Goal: Complete application form

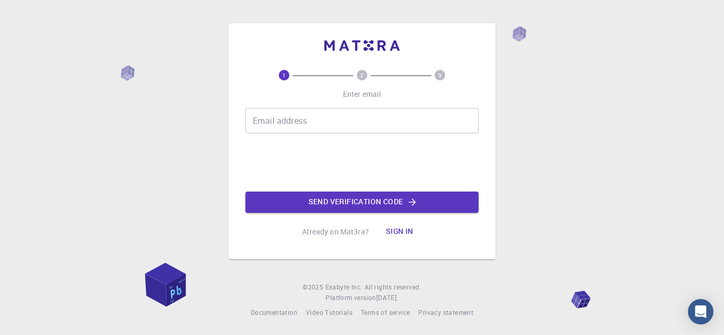
click at [322, 119] on input "Email address" at bounding box center [361, 120] width 233 height 25
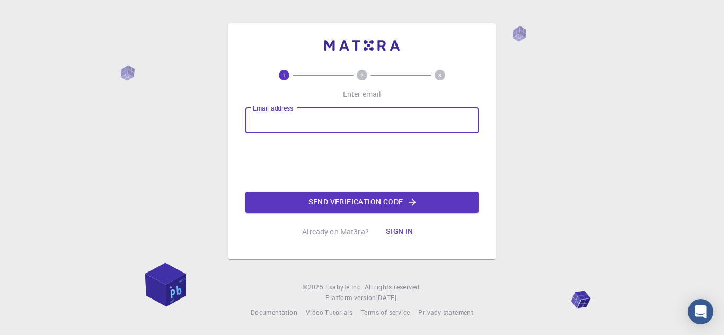
type input "[EMAIL_ADDRESS][PERSON_NAME][DOMAIN_NAME]"
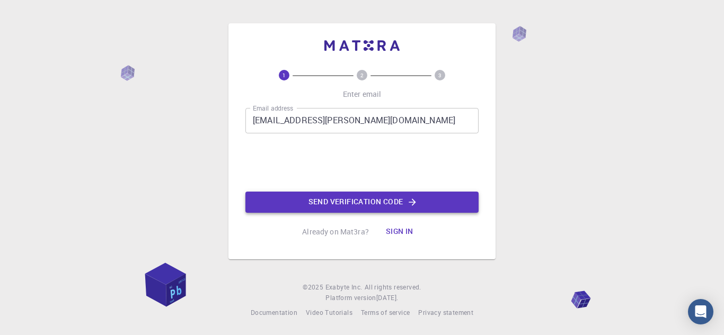
click at [313, 208] on button "Send verification code" at bounding box center [361, 202] width 233 height 21
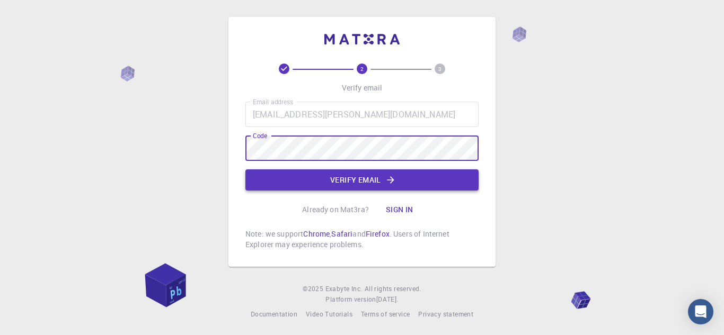
click at [322, 187] on button "Verify email" at bounding box center [361, 180] width 233 height 21
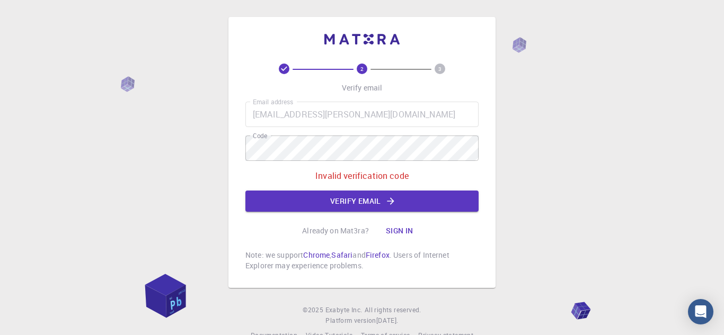
click at [672, 144] on div "2 3 Verify email Email address [EMAIL_ADDRESS][PERSON_NAME][DOMAIN_NAME] Email …" at bounding box center [362, 179] width 724 height 358
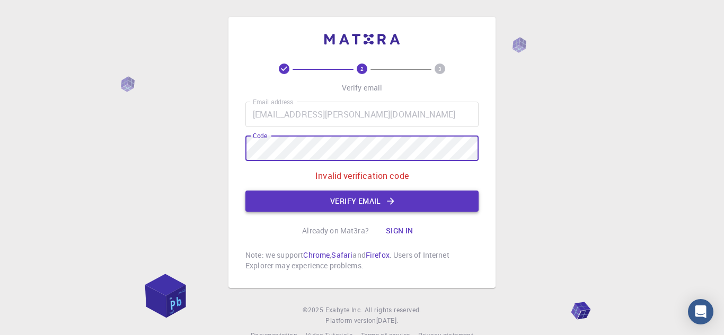
click at [311, 199] on button "Verify email" at bounding box center [361, 201] width 233 height 21
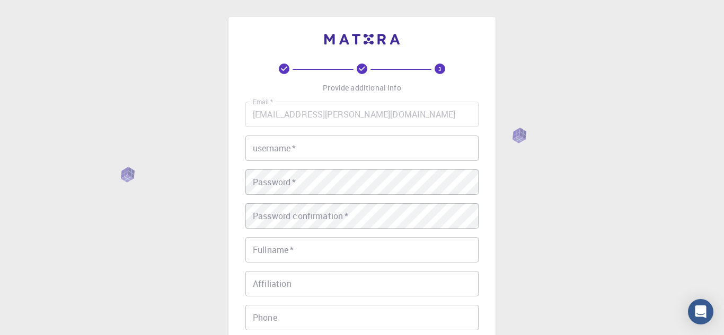
click at [323, 157] on input "username   *" at bounding box center [361, 148] width 233 height 25
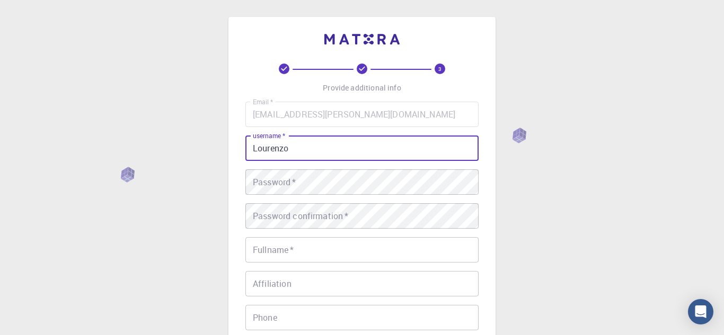
type input "Lourenzo"
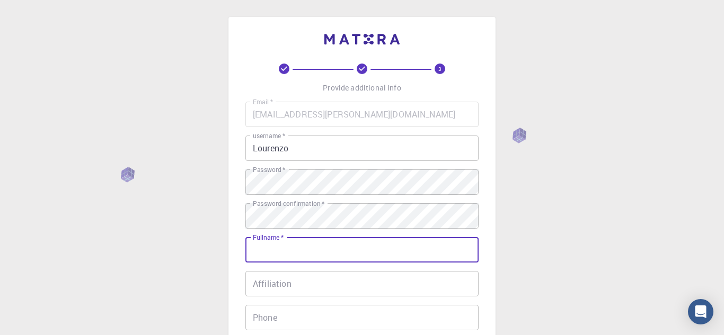
click at [290, 243] on input "Fullname   *" at bounding box center [361, 249] width 233 height 25
type input "l"
type input "[PERSON_NAME]"
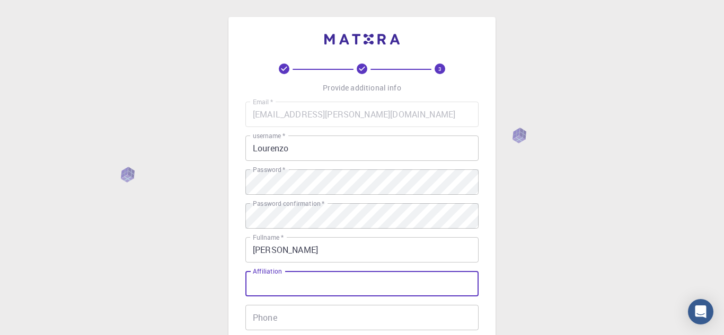
click at [273, 290] on input "Affiliation" at bounding box center [361, 283] width 233 height 25
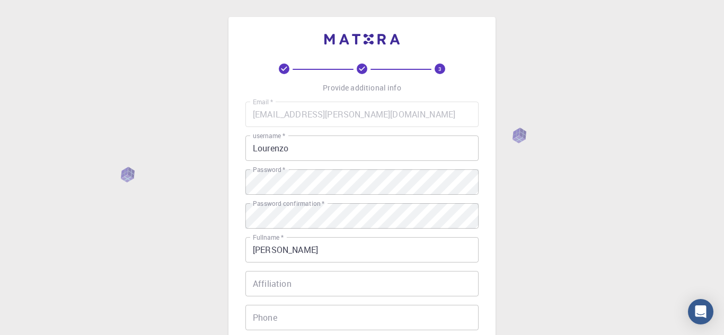
click at [574, 229] on div "3 Provide additional info Email   * [EMAIL_ADDRESS][PERSON_NAME][DOMAIN_NAME] E…" at bounding box center [362, 269] width 724 height 539
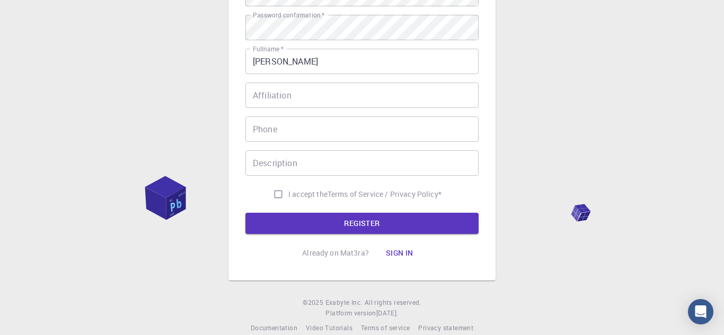
scroll to position [206, 0]
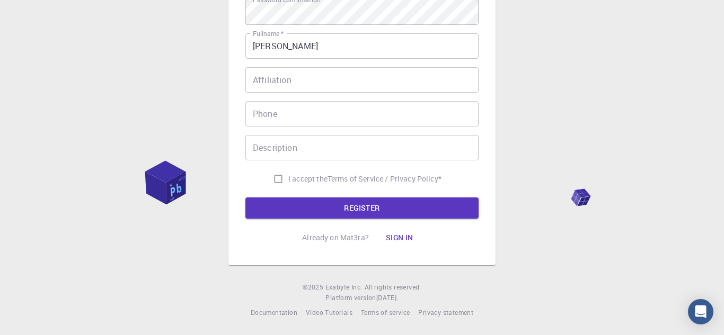
click at [271, 183] on input "I accept the Terms of Service / Privacy Policy *" at bounding box center [278, 179] width 20 height 20
checkbox input "true"
click at [289, 151] on div "Description Description" at bounding box center [361, 147] width 233 height 25
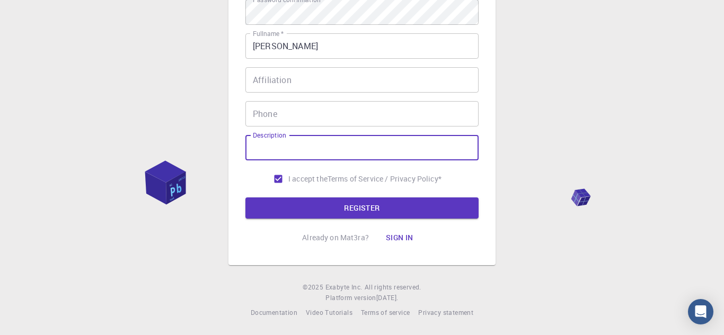
click at [332, 76] on input "Affiliation" at bounding box center [361, 79] width 233 height 25
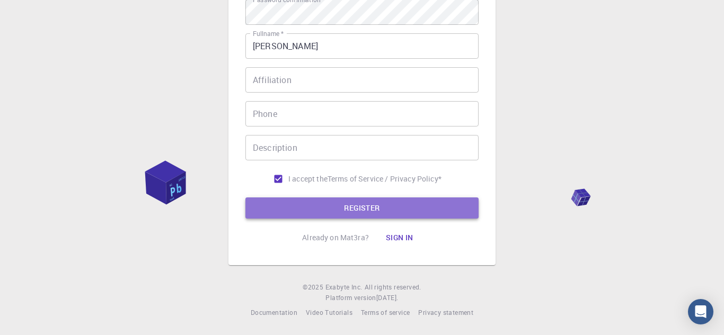
click at [264, 198] on button "REGISTER" at bounding box center [361, 208] width 233 height 21
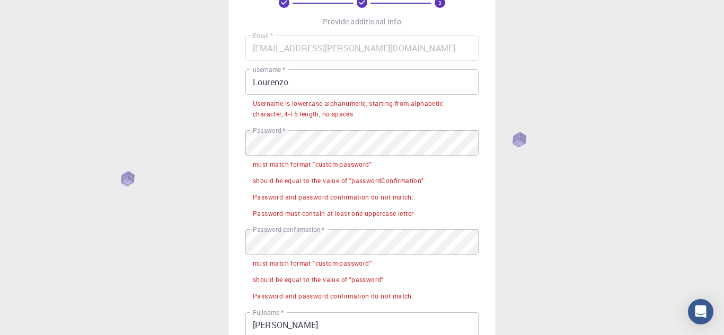
scroll to position [65, 0]
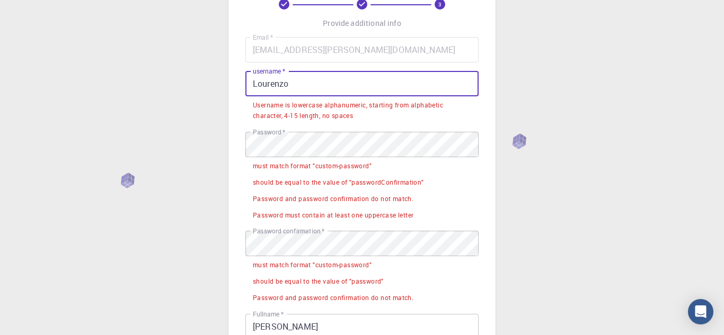
click at [255, 87] on input "Lourenzo" at bounding box center [361, 83] width 233 height 25
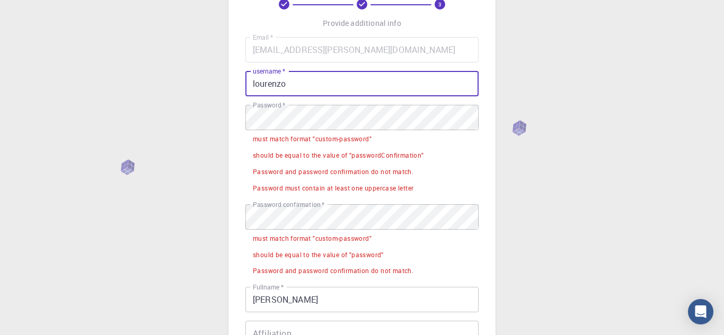
type input "lourenzo"
click at [554, 128] on div "3 Provide additional info Email   * [EMAIL_ADDRESS][PERSON_NAME][DOMAIN_NAME] E…" at bounding box center [362, 262] width 724 height 654
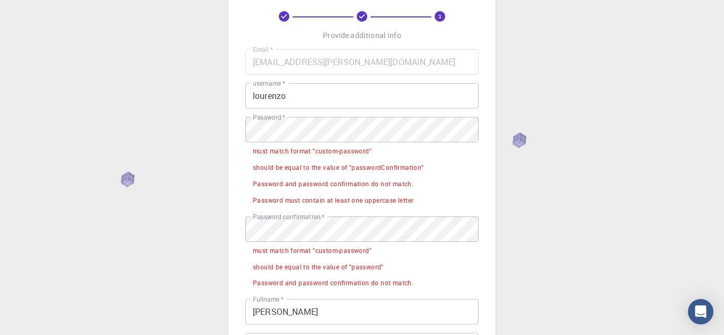
scroll to position [22, 0]
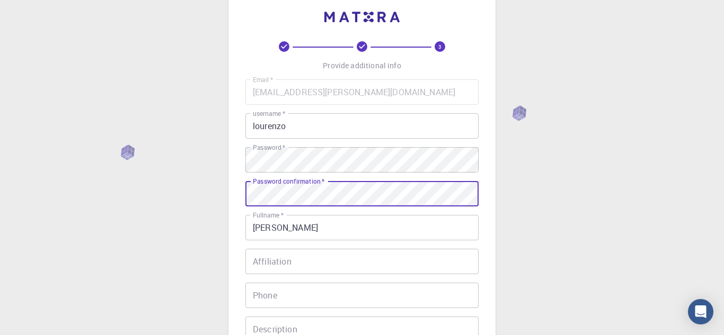
click at [515, 192] on div "3 Provide additional info Email   * [EMAIL_ADDRESS][PERSON_NAME][DOMAIN_NAME] E…" at bounding box center [362, 247] width 724 height 539
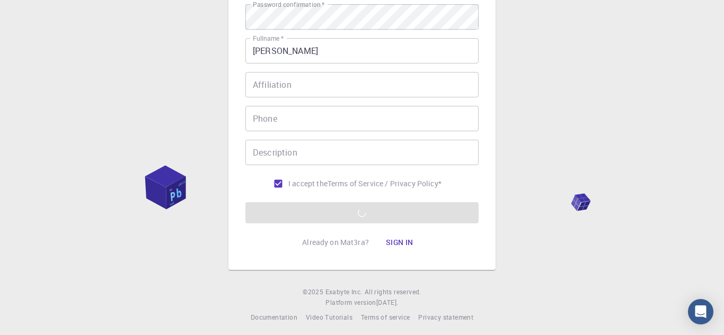
scroll to position [206, 0]
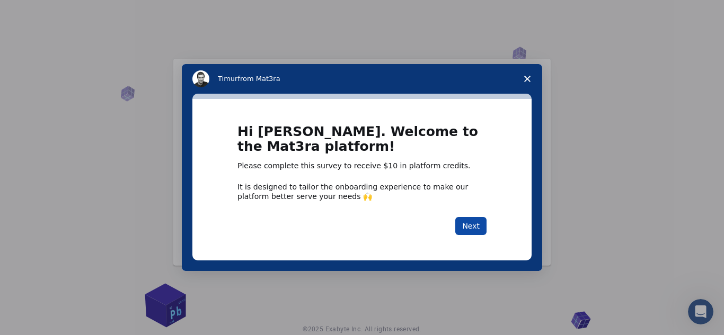
click at [479, 228] on button "Next" at bounding box center [470, 226] width 31 height 18
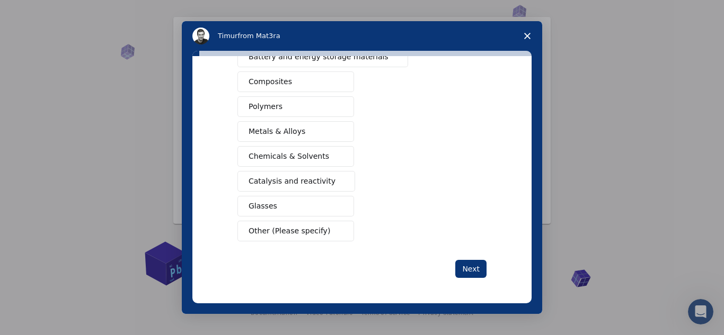
scroll to position [43, 0]
click at [480, 265] on button "Next" at bounding box center [470, 269] width 31 height 18
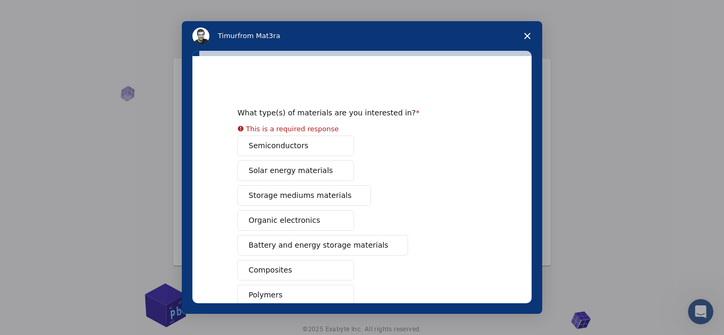
scroll to position [21, 0]
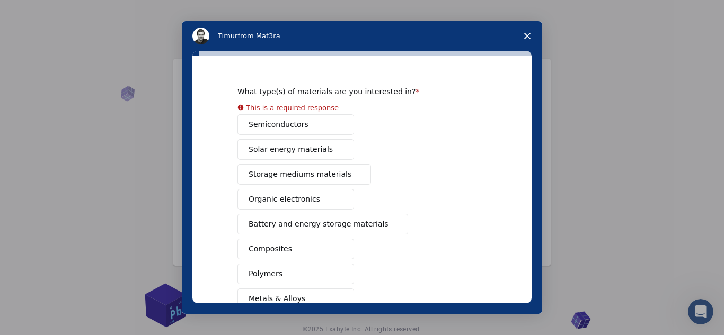
click at [308, 117] on button "Semiconductors" at bounding box center [295, 124] width 117 height 21
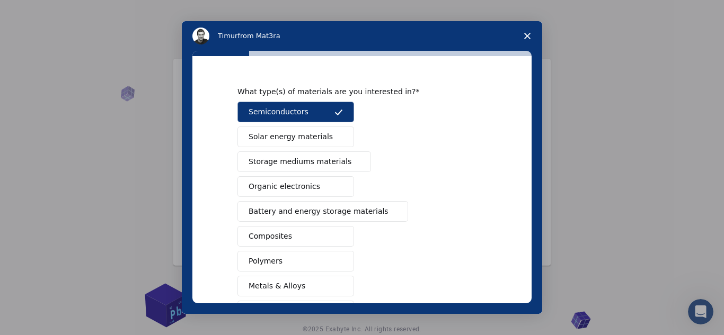
click at [325, 185] on button "Organic electronics" at bounding box center [295, 186] width 117 height 21
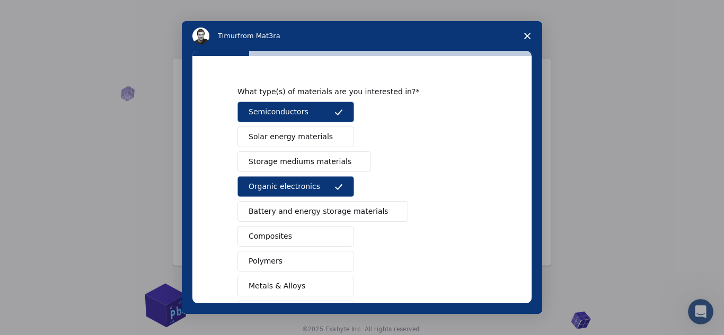
click at [335, 165] on span "Storage mediums materials" at bounding box center [300, 161] width 103 height 11
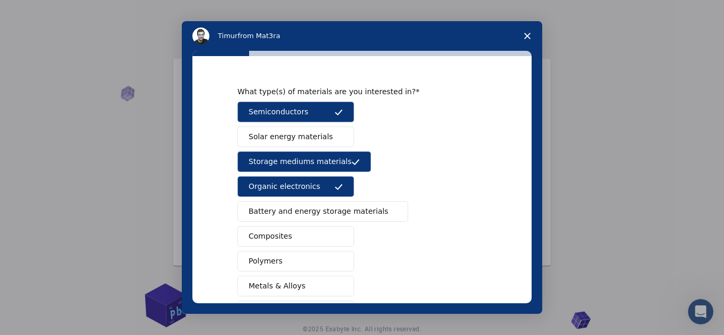
click at [323, 211] on span "Battery and energy storage materials" at bounding box center [319, 211] width 140 height 11
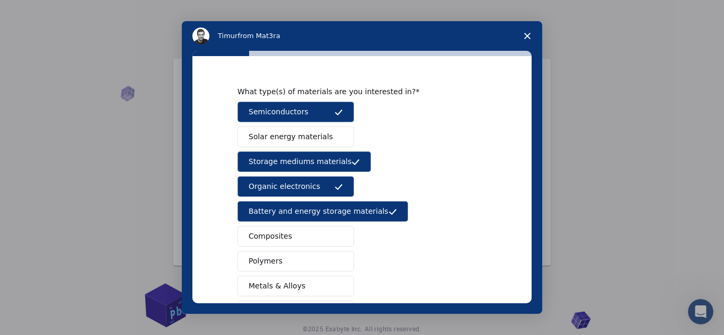
click at [308, 234] on button "Composites" at bounding box center [295, 236] width 117 height 21
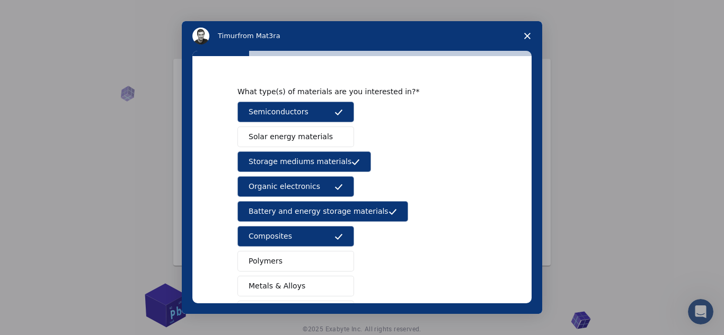
click at [292, 255] on button "Polymers" at bounding box center [295, 261] width 117 height 21
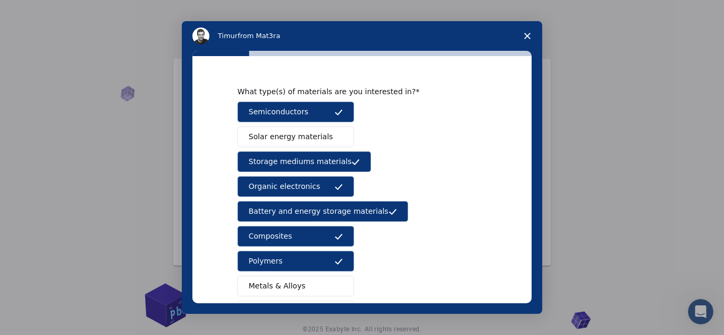
click at [283, 284] on span "Metals & Alloys" at bounding box center [277, 286] width 57 height 11
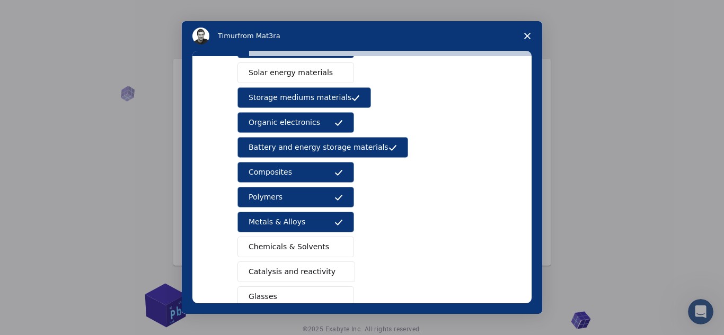
scroll to position [85, 0]
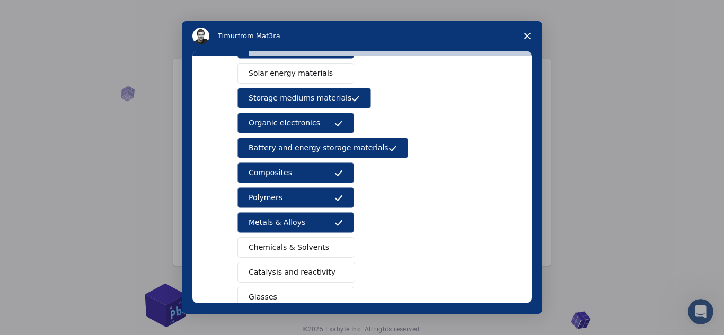
click at [296, 258] on button "Chemicals & Solvents" at bounding box center [295, 247] width 117 height 21
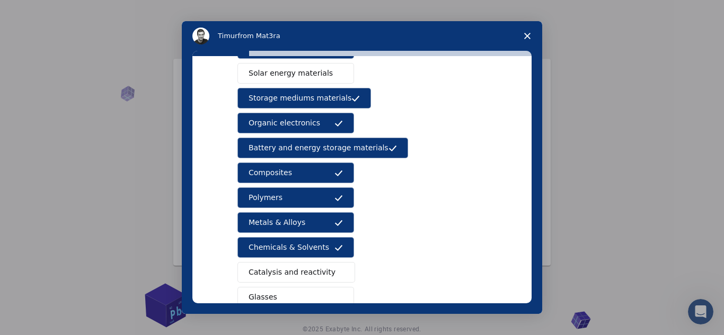
click at [289, 273] on span "Catalysis and reactivity" at bounding box center [292, 272] width 87 height 11
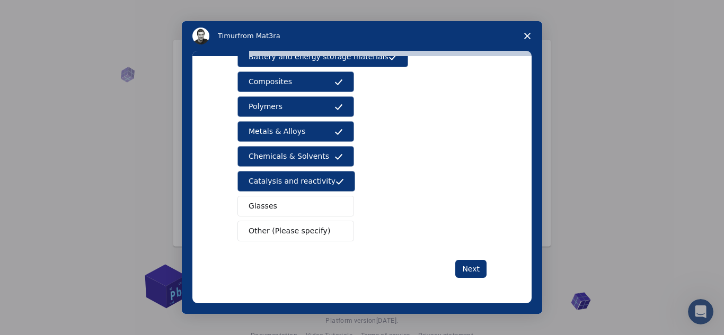
scroll to position [21, 0]
click at [467, 268] on button "Next" at bounding box center [470, 269] width 31 height 18
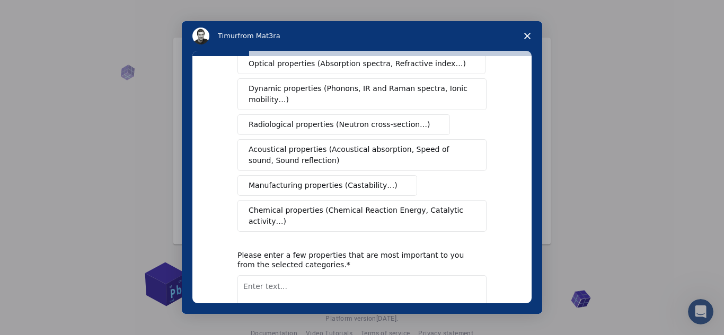
scroll to position [0, 0]
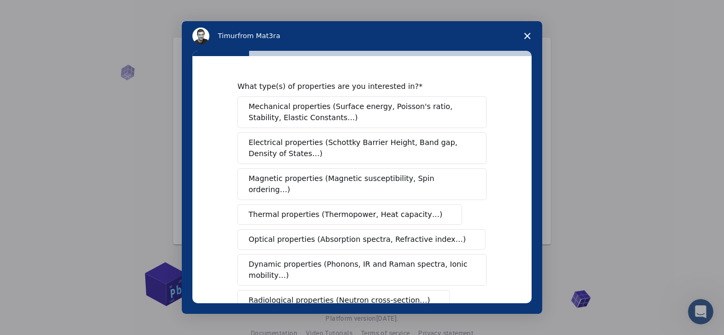
click at [399, 157] on span "Electrical properties (Schottky Barrier Height, Band gap, Density of States…)" at bounding box center [359, 148] width 220 height 22
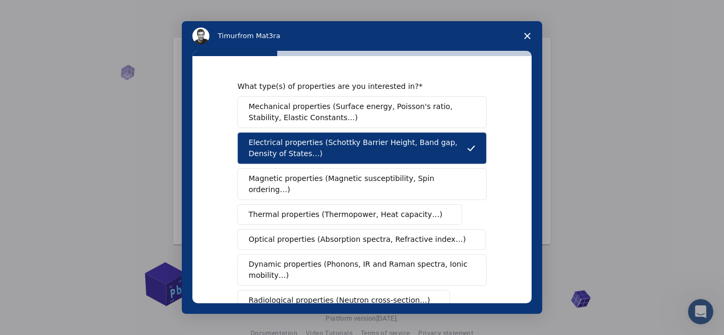
click at [417, 123] on button "Mechanical properties (Surface energy, Poisson's ratio, Stability, Elastic Cons…" at bounding box center [361, 112] width 249 height 32
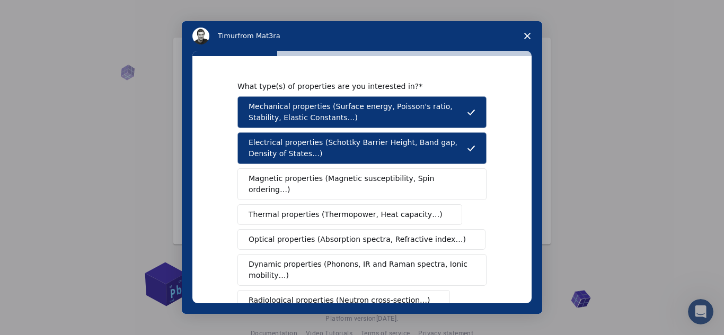
click at [385, 190] on div "Mechanical properties (Surface energy, Poisson's ratio, Stability, Elastic Cons…" at bounding box center [361, 252] width 249 height 312
click at [386, 184] on button "Magnetic properties (Magnetic susceptibility, Spin ordering…)" at bounding box center [361, 185] width 249 height 32
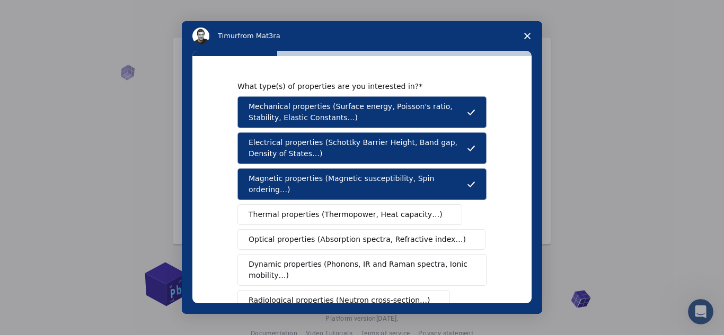
click at [366, 209] on span "Thermal properties (Thermopower, Heat capacity…)" at bounding box center [346, 214] width 194 height 11
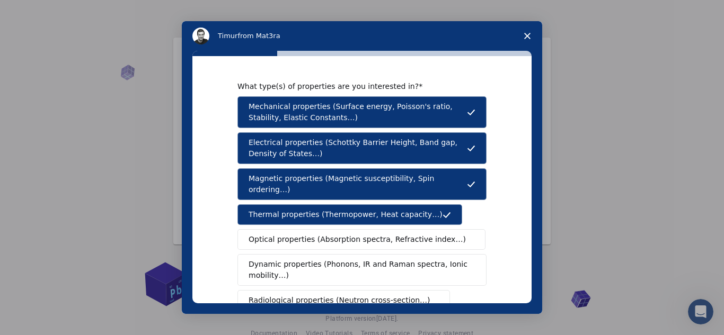
click at [357, 234] on span "Optical properties (Absorption spectra, Refractive index…)" at bounding box center [357, 239] width 217 height 11
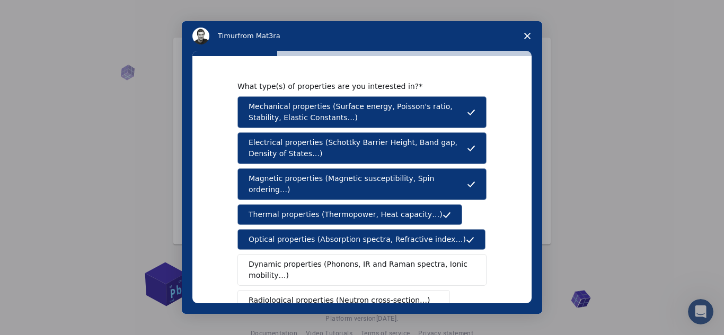
click at [352, 262] on span "Dynamic properties (Phonons, IR and Raman spectra, Ionic mobility…)" at bounding box center [359, 270] width 220 height 22
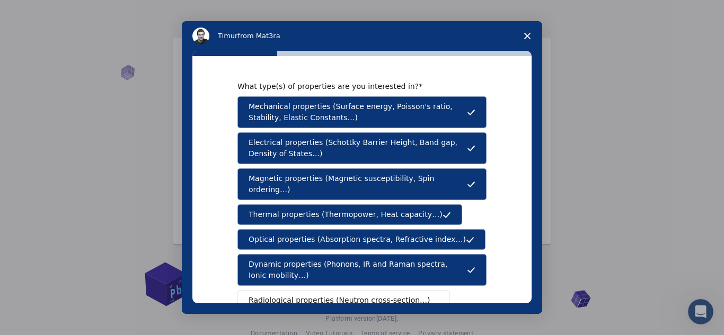
click at [340, 295] on span "Radiological properties (Neutron cross-section…)" at bounding box center [340, 300] width 182 height 11
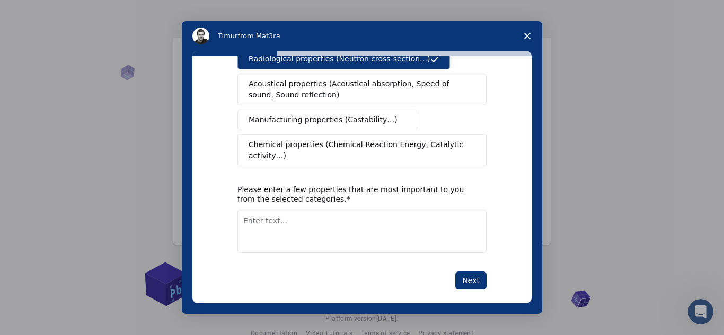
scroll to position [242, 0]
click at [440, 139] on span "Chemical properties (Chemical Reaction Energy, Catalytic activity…)" at bounding box center [358, 150] width 219 height 22
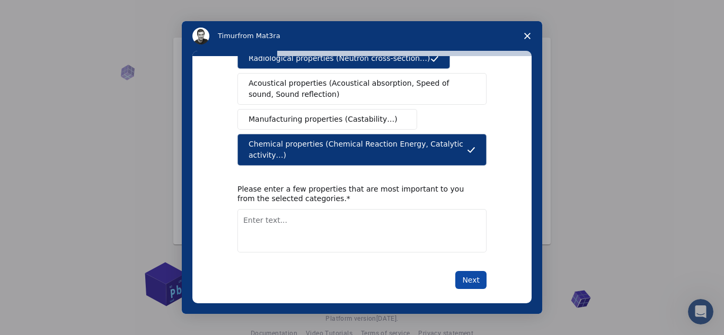
click at [467, 271] on button "Next" at bounding box center [470, 280] width 31 height 18
click at [429, 240] on textarea "Enter text..." at bounding box center [361, 230] width 249 height 43
type textarea "Explosions"
click at [460, 272] on button "Next" at bounding box center [470, 280] width 31 height 18
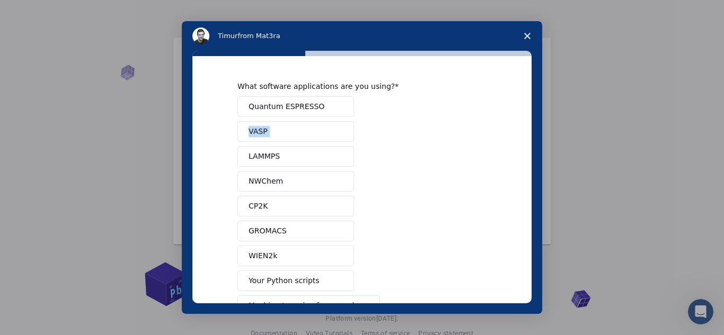
drag, startPoint x: 367, startPoint y: 110, endPoint x: 206, endPoint y: 145, distance: 164.8
click at [206, 145] on div "What software applications are you using? Quantum ESPRESSO VASP LAMMPS NWChem C…" at bounding box center [361, 179] width 339 height 247
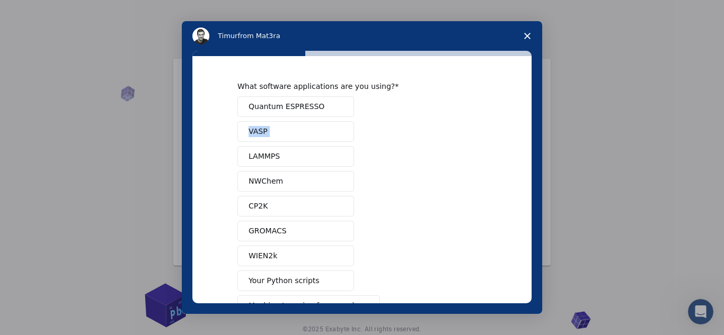
click at [205, 143] on div "What software applications are you using? Quantum ESPRESSO VASP LAMMPS NWChem C…" at bounding box center [361, 179] width 339 height 247
click at [295, 173] on button "NWChem" at bounding box center [295, 181] width 117 height 21
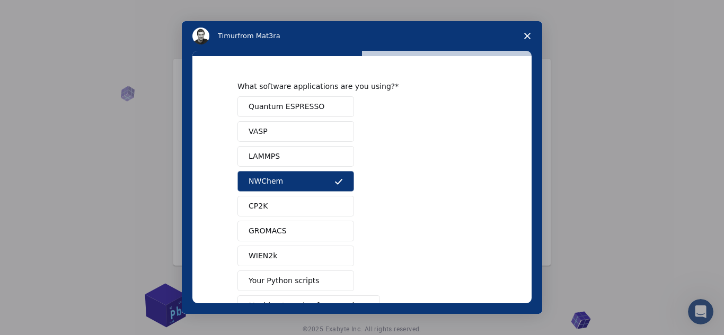
click at [207, 206] on div "What software applications are you using? Quantum ESPRESSO VASP LAMMPS NWChem C…" at bounding box center [361, 179] width 339 height 247
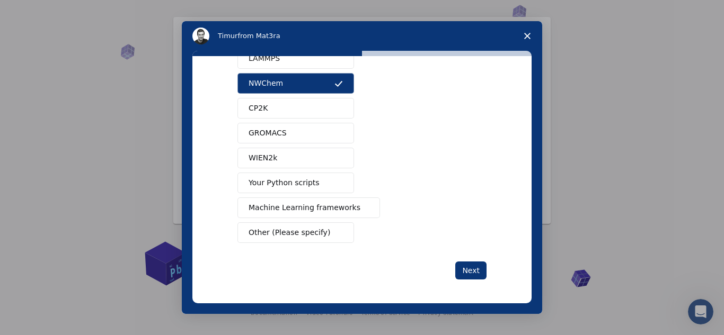
scroll to position [100, 0]
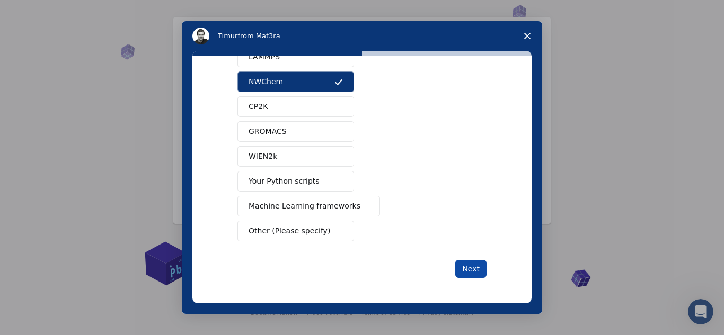
click at [462, 270] on button "Next" at bounding box center [470, 269] width 31 height 18
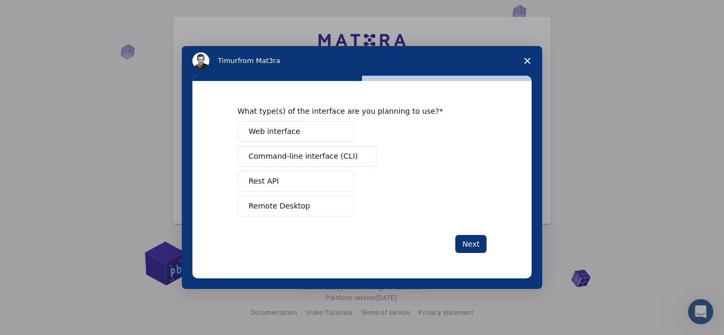
click at [381, 149] on div "Web interface Command-line interface (CLI) Rest API Remote Desktop" at bounding box center [361, 168] width 249 height 95
click at [375, 154] on div "Web interface Command-line interface (CLI) Rest API Remote Desktop" at bounding box center [361, 168] width 249 height 95
click at [319, 163] on button "Command-line interface (CLI)" at bounding box center [307, 156] width 140 height 21
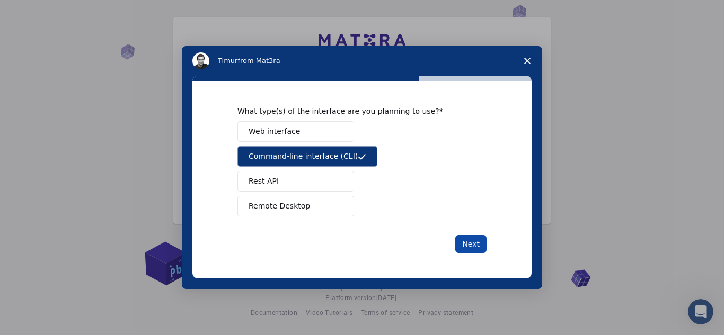
click at [465, 242] on button "Next" at bounding box center [470, 244] width 31 height 18
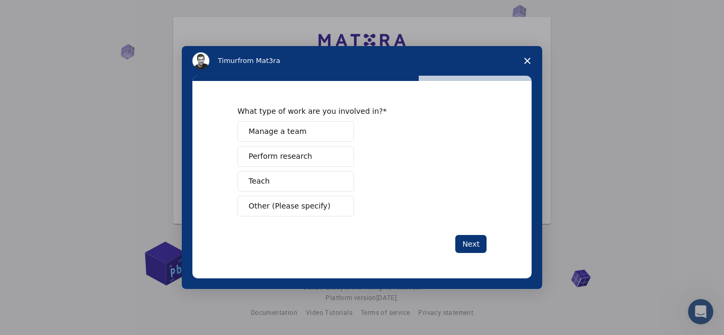
click at [303, 152] on span "Perform research" at bounding box center [281, 156] width 64 height 11
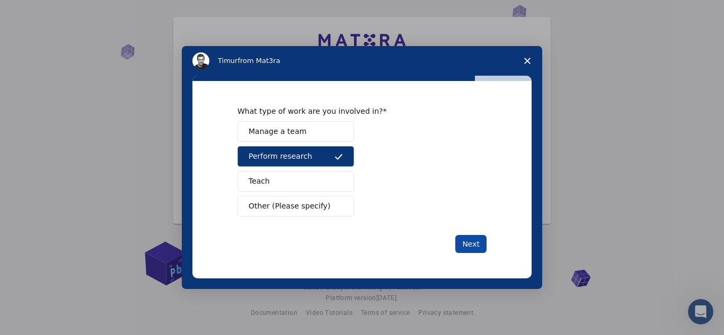
click at [469, 240] on button "Next" at bounding box center [470, 244] width 31 height 18
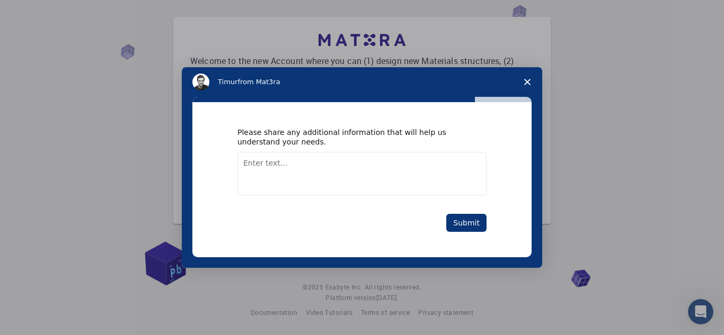
click at [401, 162] on textarea "Enter text..." at bounding box center [361, 173] width 249 height 43
click at [454, 220] on button "Submit" at bounding box center [466, 223] width 40 height 18
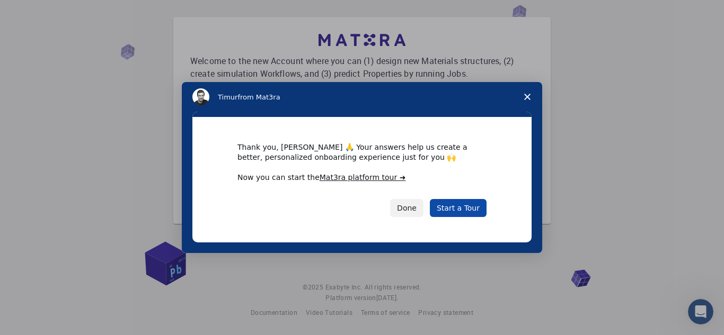
click at [465, 210] on link "Start a Tour" at bounding box center [458, 208] width 57 height 18
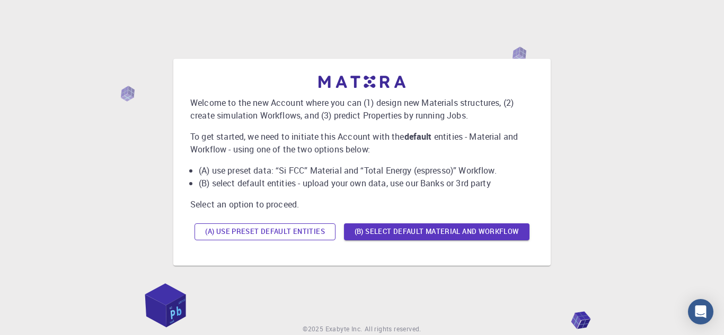
click at [280, 231] on button "(A) Use preset default entities" at bounding box center [264, 232] width 141 height 17
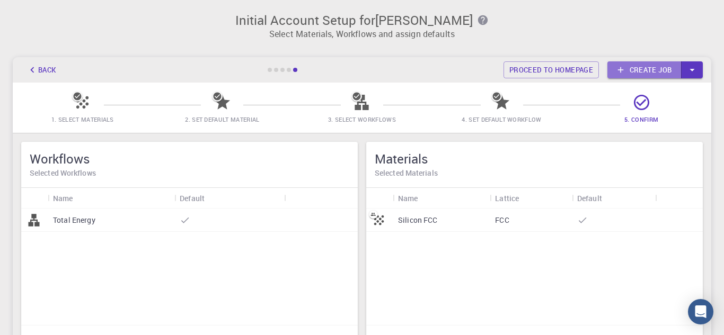
click at [639, 65] on link "Create job" at bounding box center [644, 69] width 74 height 17
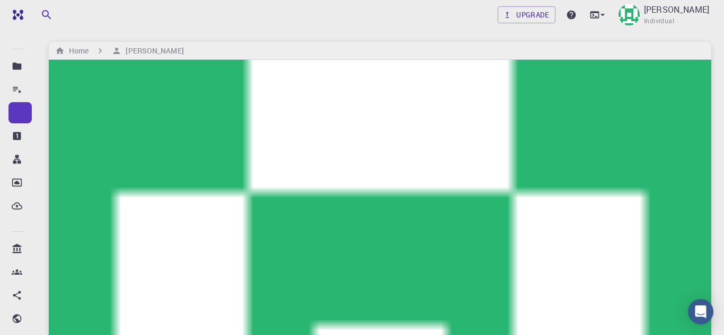
scroll to position [42, 0]
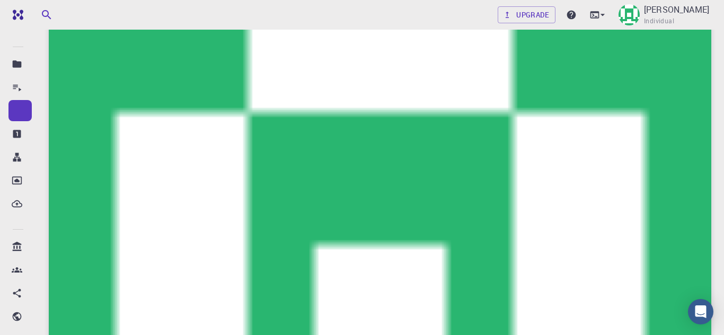
scroll to position [68, 0]
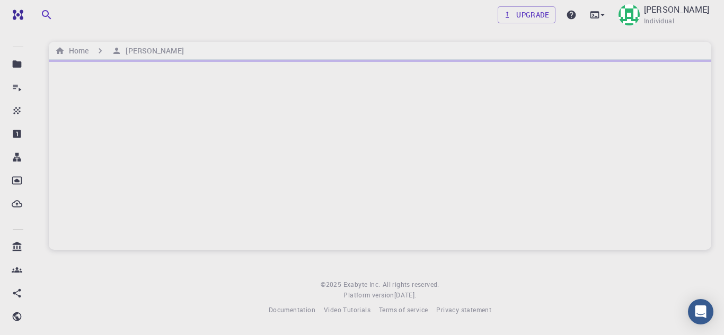
click at [118, 170] on div at bounding box center [380, 155] width 662 height 190
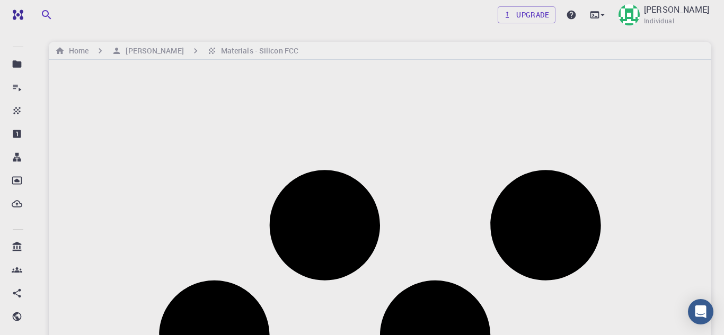
drag, startPoint x: 651, startPoint y: 225, endPoint x: 635, endPoint y: 192, distance: 36.5
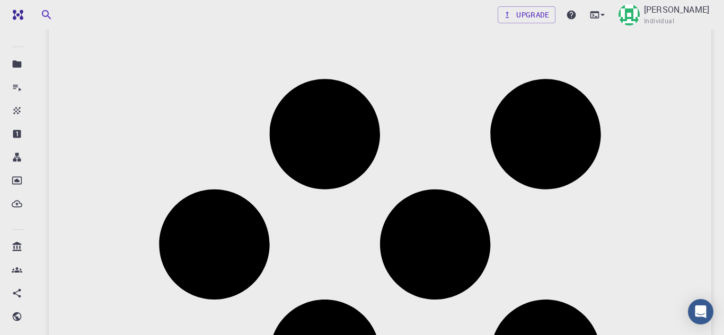
scroll to position [106, 0]
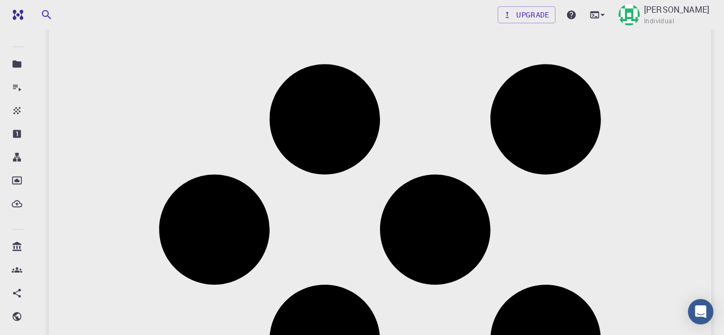
drag, startPoint x: 573, startPoint y: 163, endPoint x: 583, endPoint y: 129, distance: 36.0
